Goal: Task Accomplishment & Management: Manage account settings

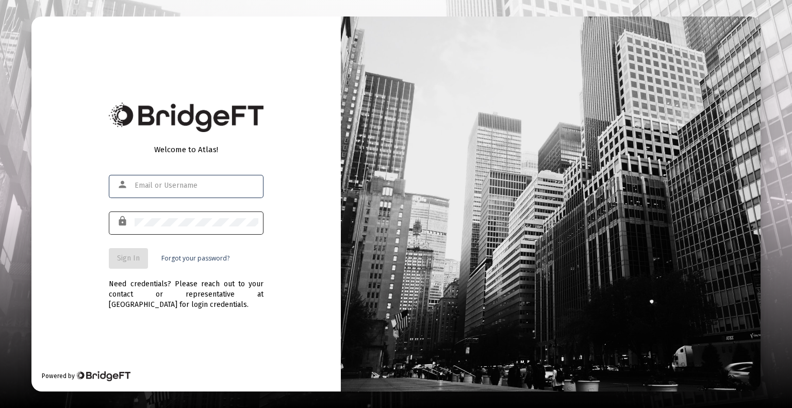
type input "[EMAIL_ADDRESS][DOMAIN_NAME]"
click at [139, 255] on button "Sign In" at bounding box center [128, 258] width 39 height 21
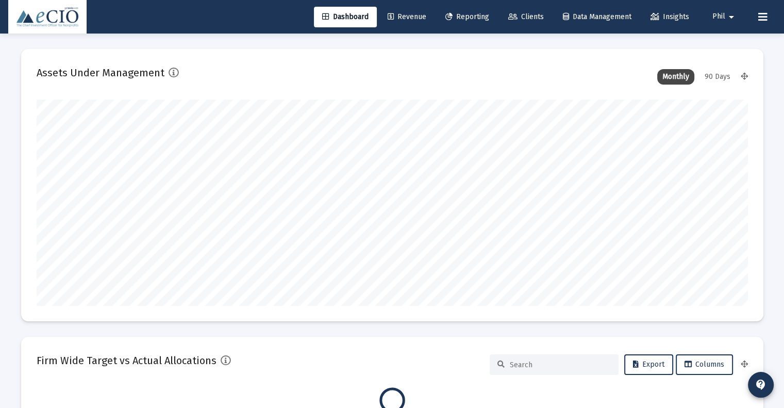
scroll to position [206, 712]
type input "[DATE]"
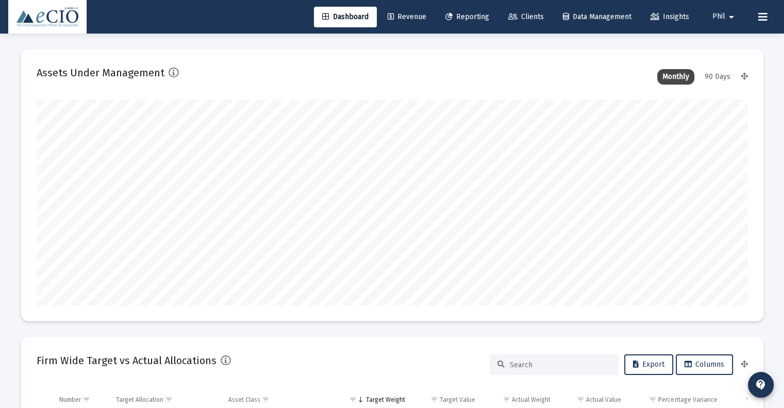
click at [733, 16] on mat-icon "arrow_drop_down" at bounding box center [732, 17] width 12 height 21
click at [742, 40] on span "Settings" at bounding box center [739, 43] width 30 height 25
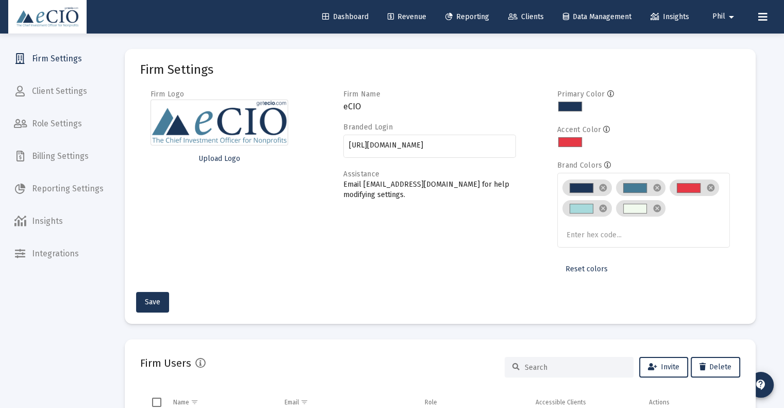
click at [54, 191] on span "Reporting Settings" at bounding box center [59, 188] width 106 height 25
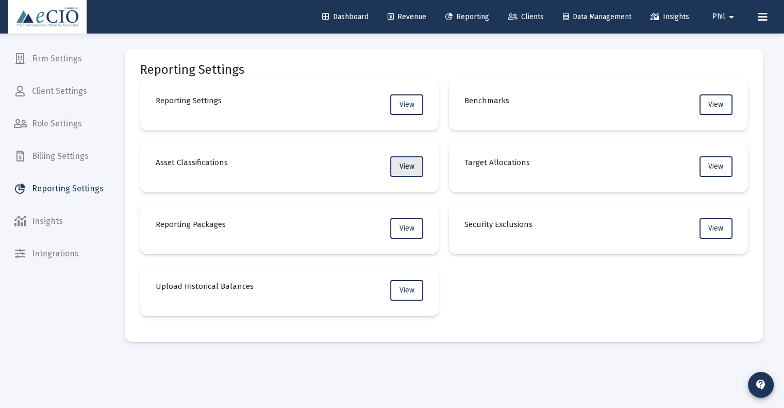
click at [400, 169] on span "View" at bounding box center [407, 166] width 15 height 9
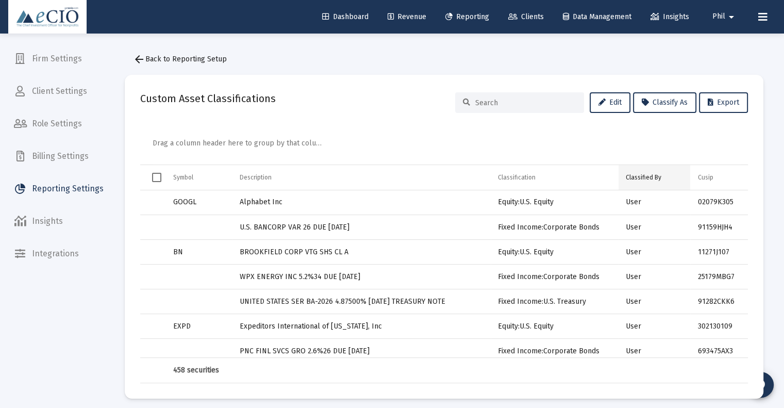
click at [643, 175] on div "Classified By" at bounding box center [644, 177] width 36 height 8
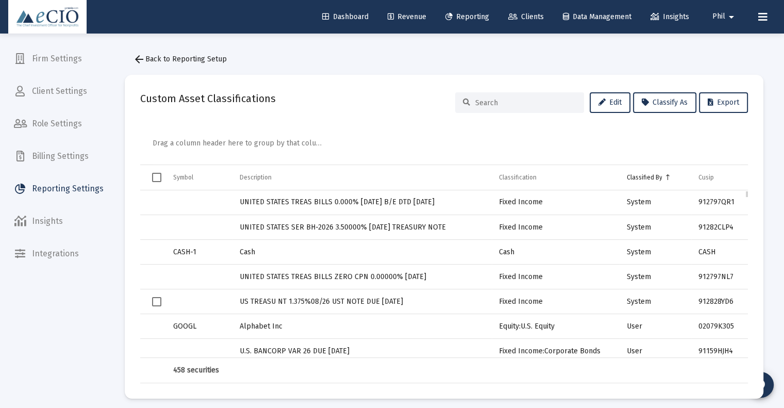
click at [154, 303] on span "Select row" at bounding box center [156, 301] width 9 height 9
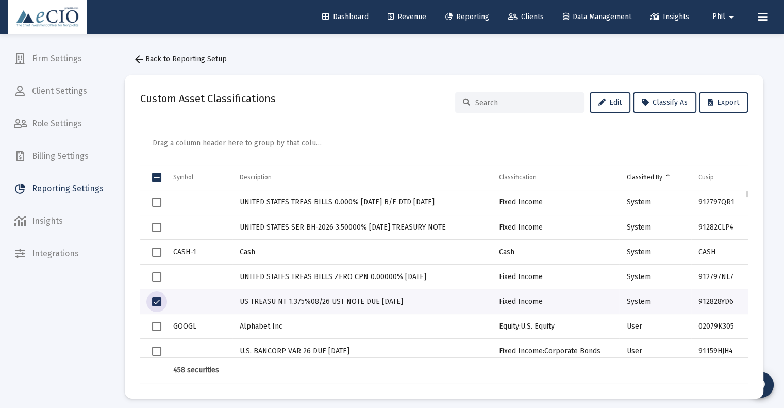
click at [154, 277] on span "Select row" at bounding box center [156, 276] width 9 height 9
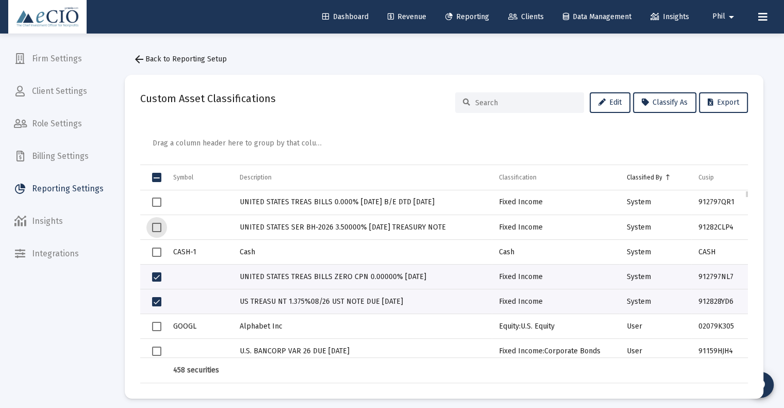
click at [152, 230] on span "Select row" at bounding box center [156, 227] width 9 height 9
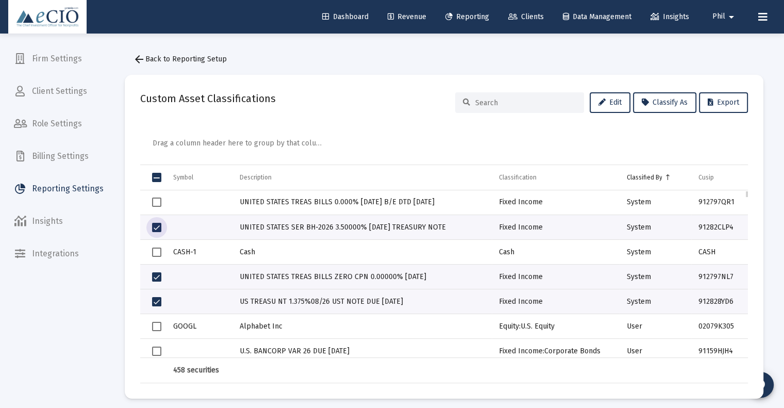
click at [154, 201] on span "Select row" at bounding box center [156, 202] width 9 height 9
click at [666, 105] on span "Classify As" at bounding box center [665, 102] width 46 height 9
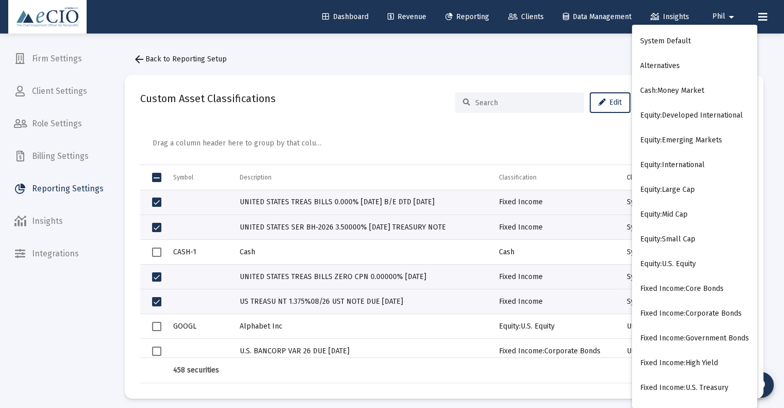
click at [712, 386] on button "Fixed Income:U.S. Treasury" at bounding box center [694, 387] width 125 height 25
